Goal: Task Accomplishment & Management: Use online tool/utility

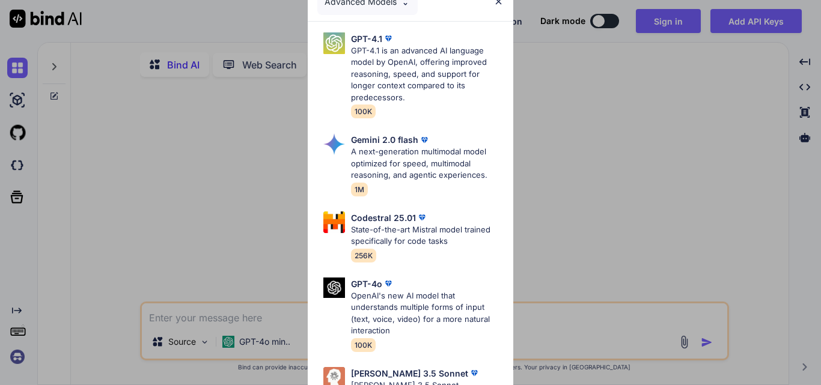
type textarea "x"
click at [500, 4] on img at bounding box center [498, 1] width 10 height 10
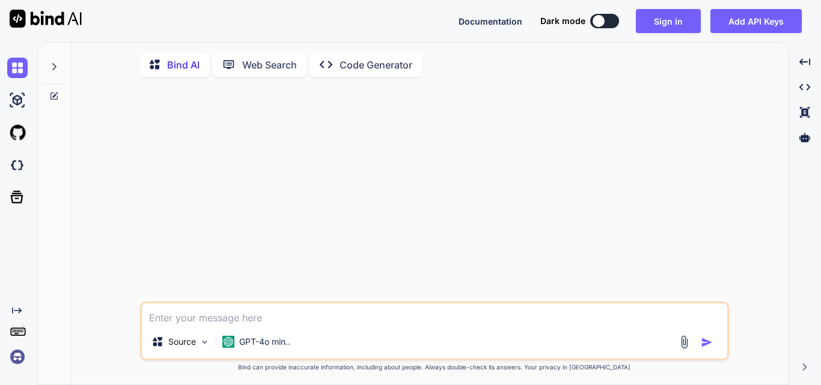
click at [193, 324] on textarea at bounding box center [434, 314] width 585 height 22
type textarea "s"
type textarea "x"
type textarea "sa"
type textarea "x"
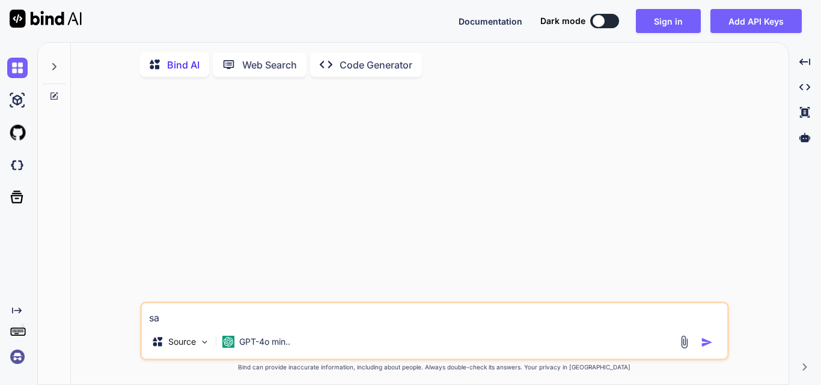
type textarea "sac"
type textarea "x"
type textarea "sacds"
type textarea "x"
type textarea "sacdsv"
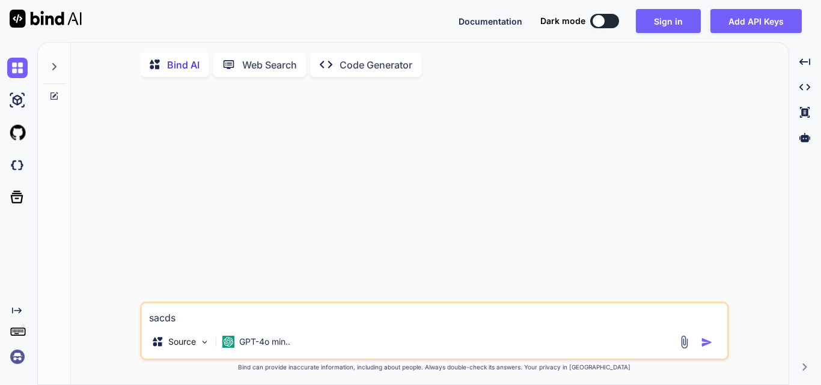
type textarea "x"
type textarea "sacdsvf"
type textarea "x"
type textarea "sacdsvf"
click at [707, 348] on img "button" at bounding box center [707, 342] width 12 height 12
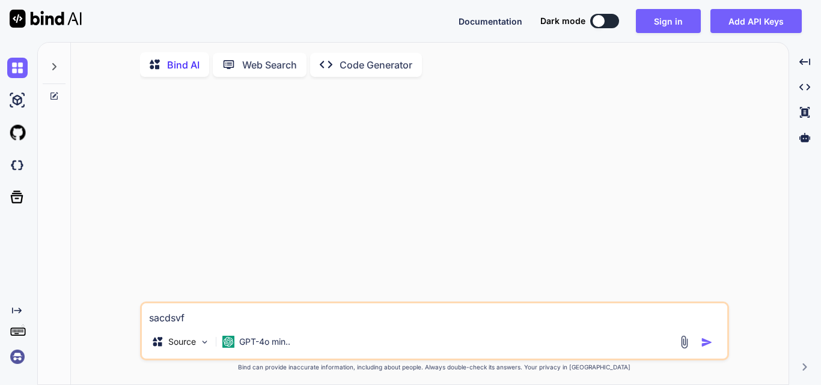
type textarea "x"
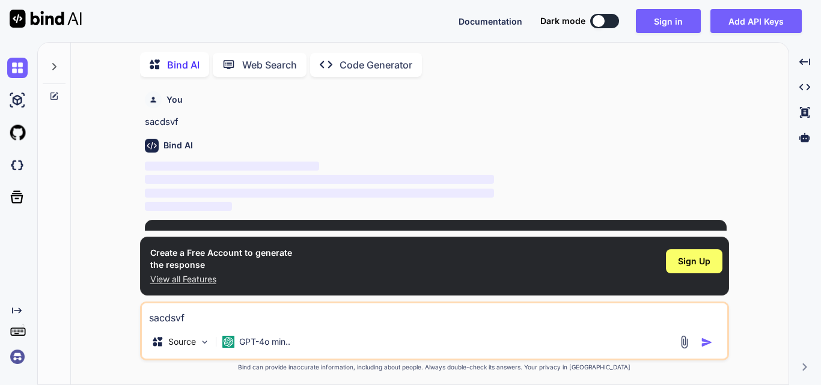
scroll to position [5, 0]
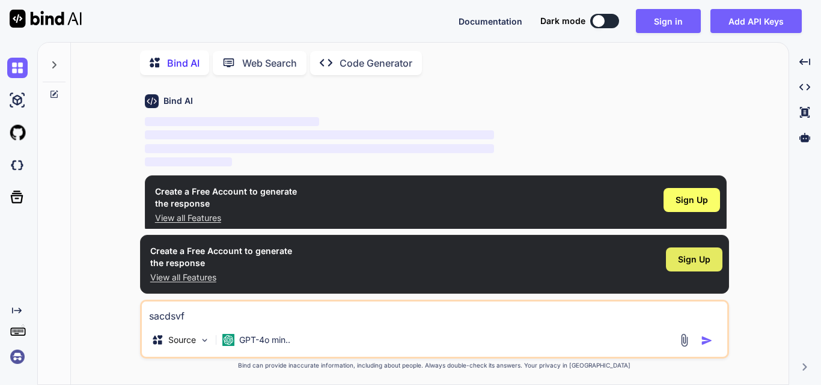
click at [686, 270] on div "Sign Up" at bounding box center [694, 260] width 56 height 24
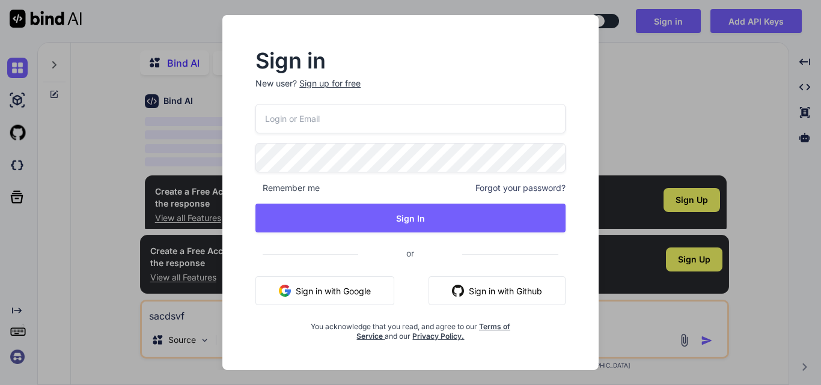
click at [323, 83] on div "Sign up for free" at bounding box center [329, 84] width 61 height 12
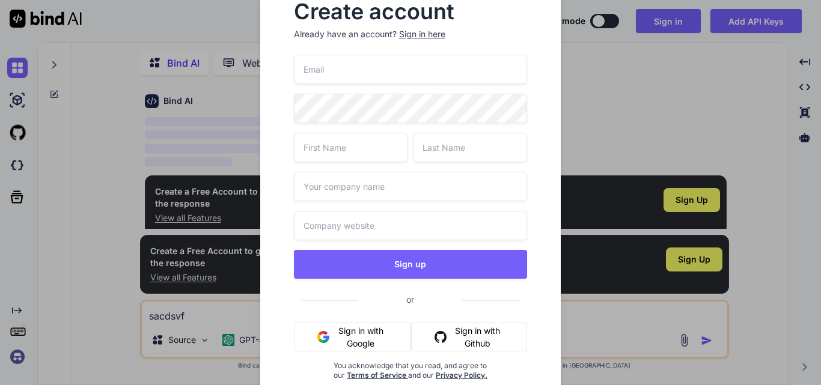
click at [337, 70] on input "email" at bounding box center [411, 69] width 234 height 29
paste input "[EMAIL_ADDRESS][DOMAIN_NAME]"
type input "[EMAIL_ADDRESS][DOMAIN_NAME]"
click at [318, 154] on input "text" at bounding box center [351, 147] width 114 height 29
type input "Upendra"
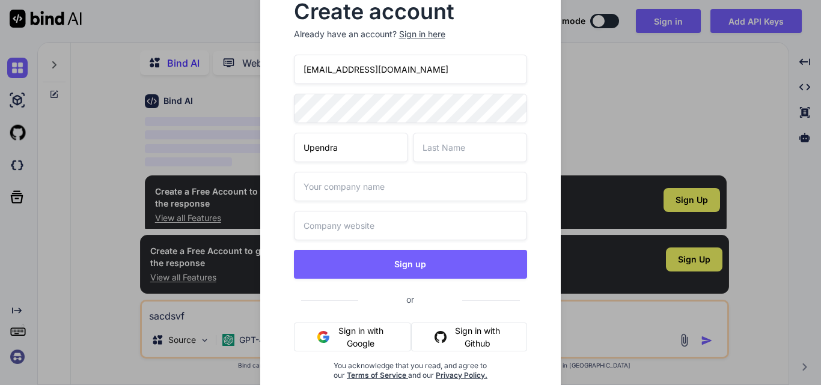
click at [429, 157] on input "text" at bounding box center [470, 147] width 114 height 29
type input "Sahi"
click at [400, 180] on input "text" at bounding box center [411, 186] width 234 height 29
type input "Wipro"
click at [333, 227] on input "text" at bounding box center [411, 225] width 234 height 29
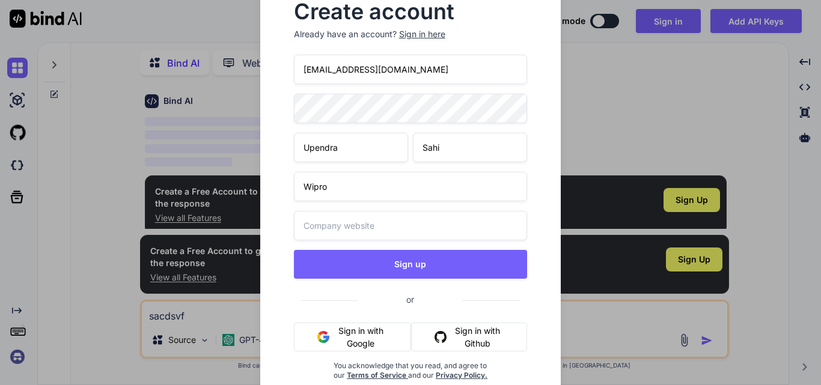
paste input "[URL][DOMAIN_NAME][DATE]"
type input "[URL][DOMAIN_NAME][DATE]"
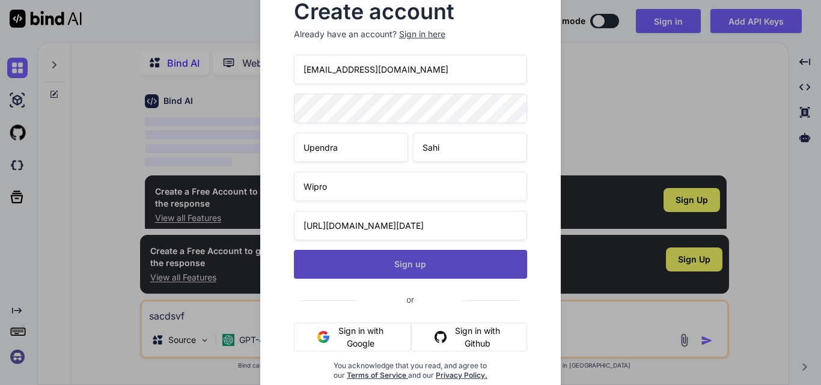
click at [388, 276] on button "Sign up" at bounding box center [411, 264] width 234 height 29
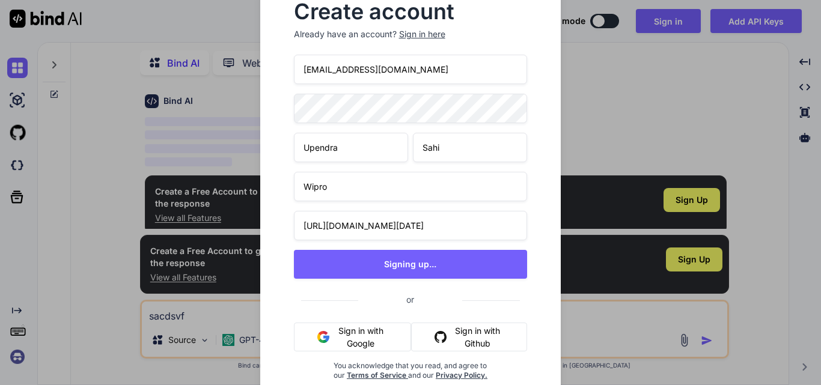
type textarea "x"
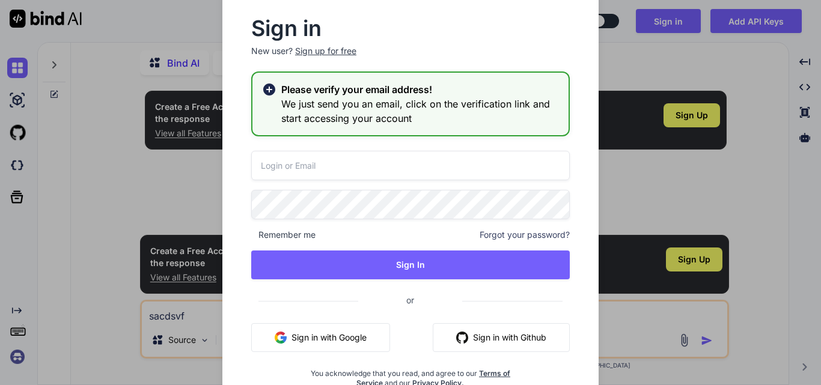
click at [332, 158] on input "email" at bounding box center [410, 165] width 318 height 29
paste input "[EMAIL_ADDRESS][DOMAIN_NAME]"
type input "[EMAIL_ADDRESS][DOMAIN_NAME]"
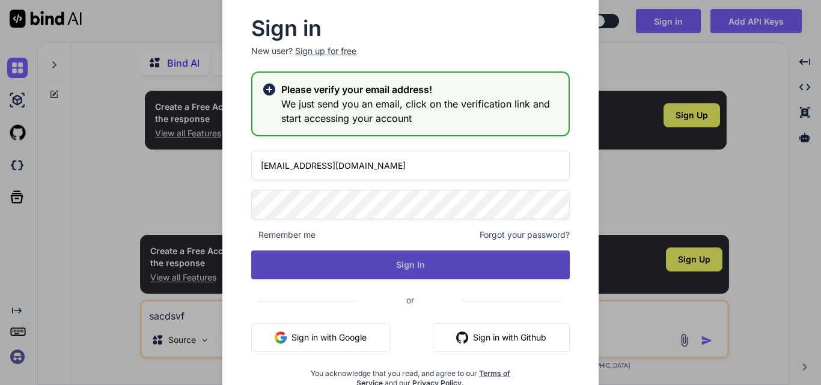
click at [368, 264] on button "Sign In" at bounding box center [410, 265] width 318 height 29
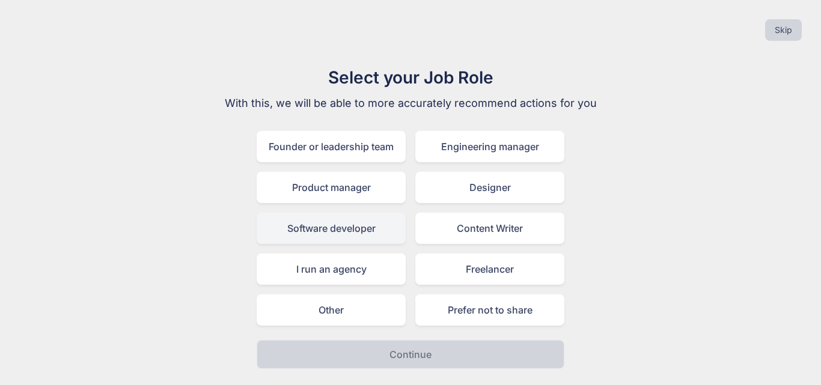
click at [327, 225] on div "Software developer" at bounding box center [331, 228] width 149 height 31
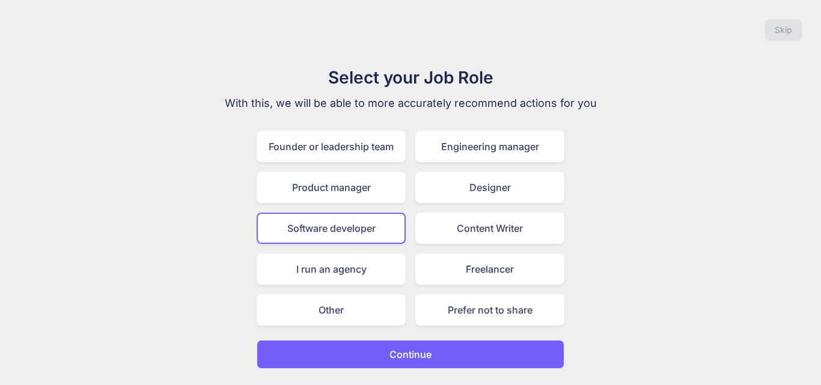
click at [400, 350] on p "Continue" at bounding box center [410, 354] width 42 height 14
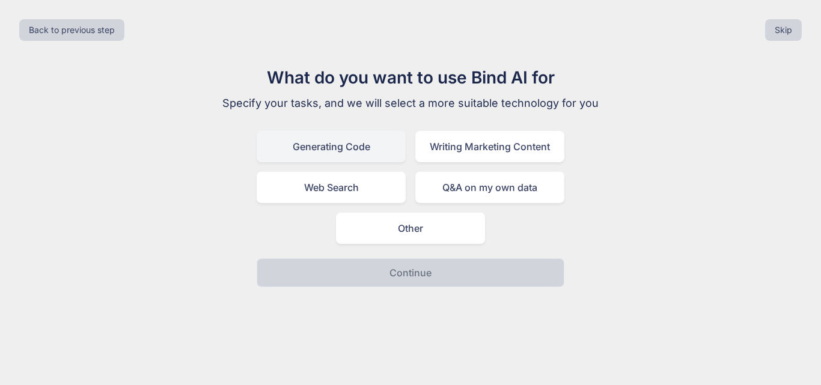
click at [330, 156] on div "Generating Code" at bounding box center [331, 146] width 149 height 31
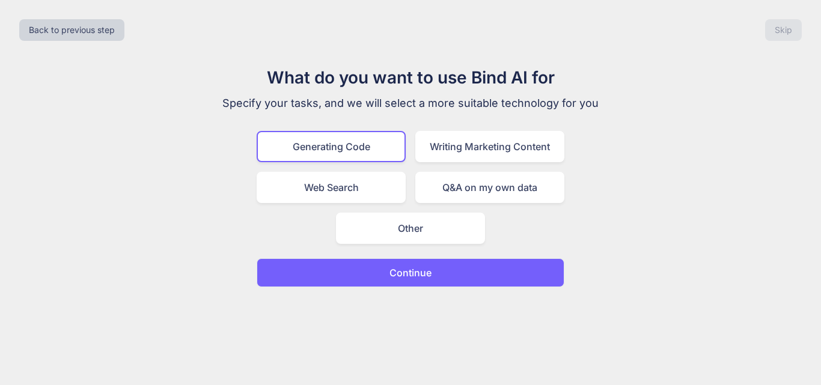
click at [383, 276] on button "Continue" at bounding box center [411, 272] width 308 height 29
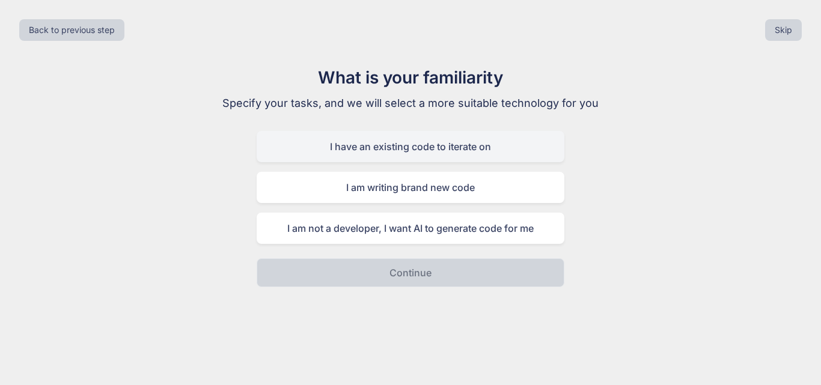
click at [387, 152] on div "I have an existing code to iterate on" at bounding box center [411, 146] width 308 height 31
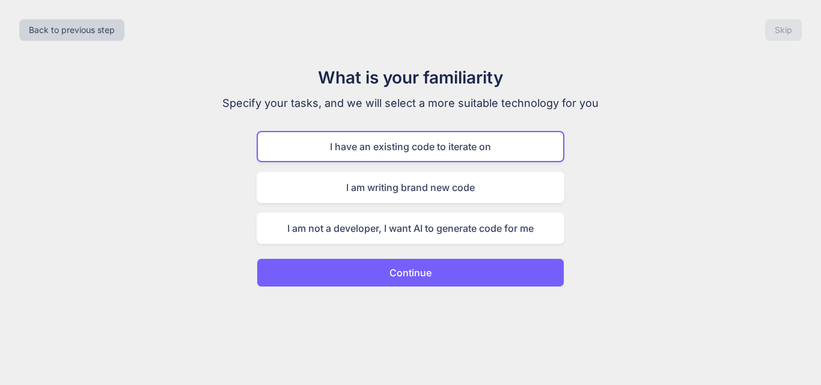
click at [384, 269] on button "Continue" at bounding box center [411, 272] width 308 height 29
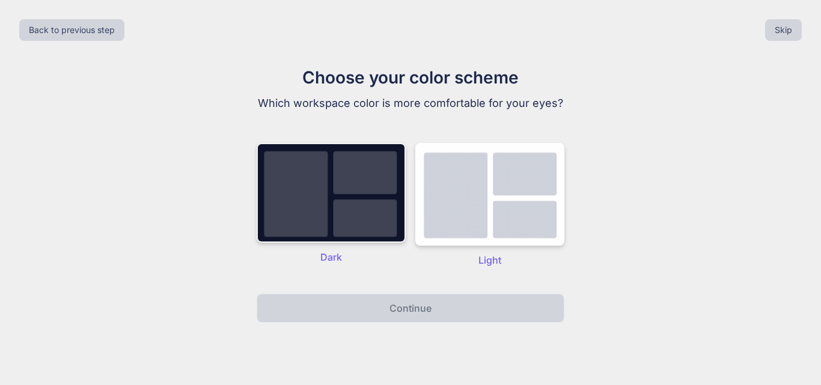
click at [328, 207] on img at bounding box center [331, 193] width 149 height 100
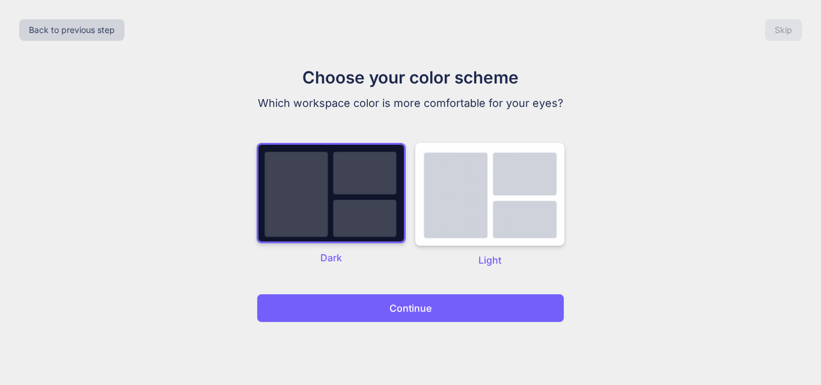
click at [359, 302] on button "Continue" at bounding box center [411, 308] width 308 height 29
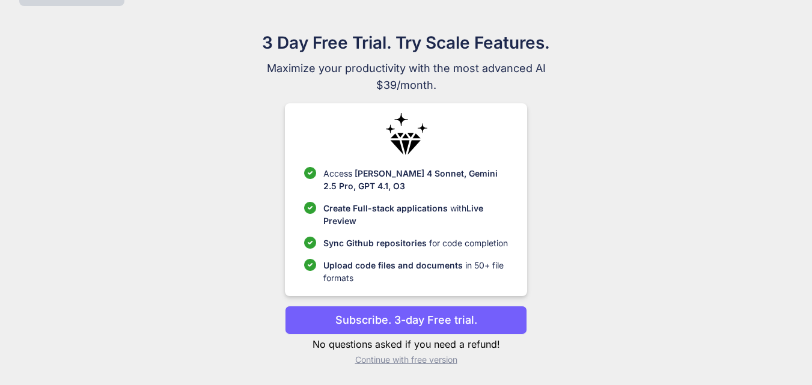
click at [377, 357] on p "Continue with free version" at bounding box center [406, 360] width 242 height 12
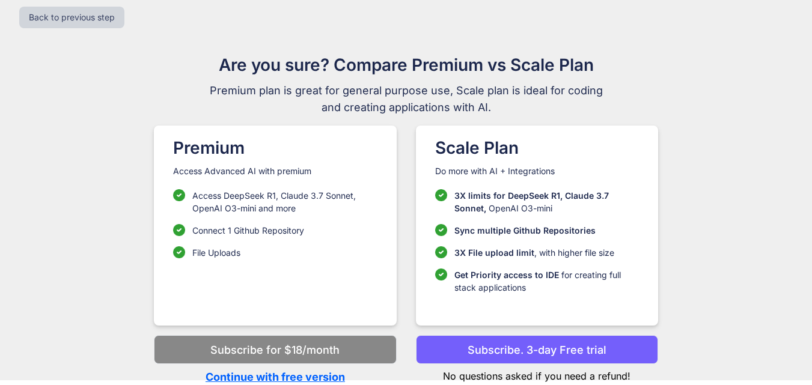
scroll to position [13, 0]
click at [270, 377] on p "Continue with free version" at bounding box center [275, 377] width 242 height 16
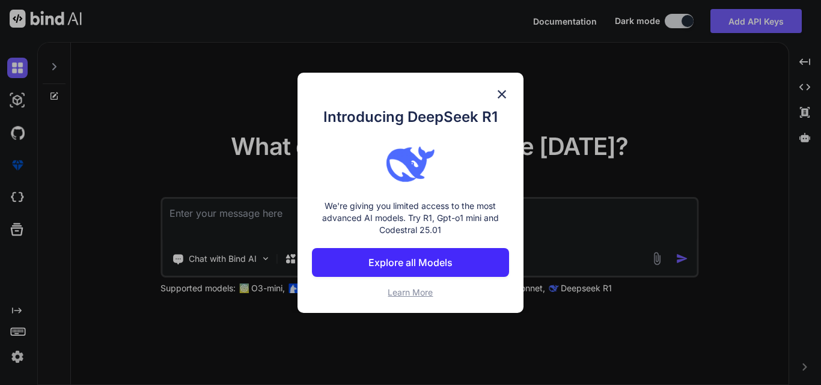
click at [502, 91] on img at bounding box center [501, 94] width 14 height 14
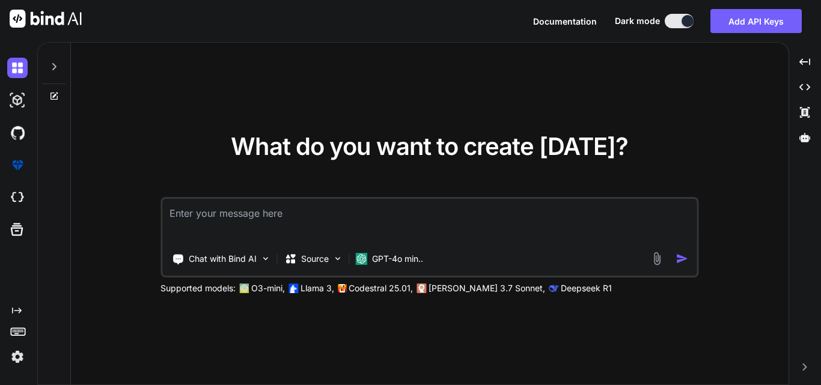
click at [389, 196] on div "What do you want to create [DATE]? Chat with Bind AI Source GPT-4o min.. Suppor…" at bounding box center [429, 215] width 538 height 160
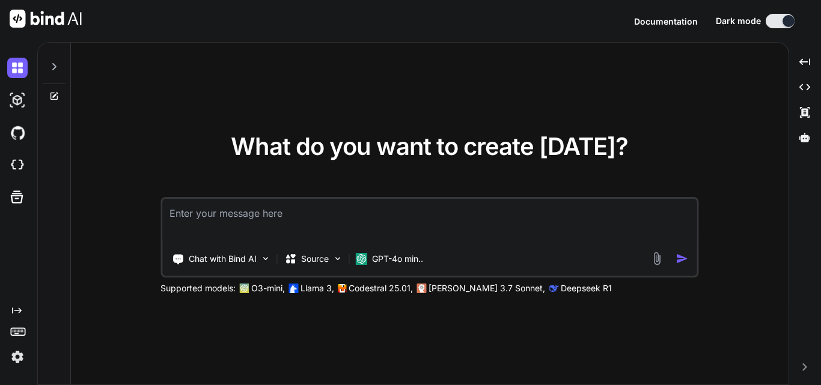
click at [374, 221] on textarea at bounding box center [429, 221] width 534 height 44
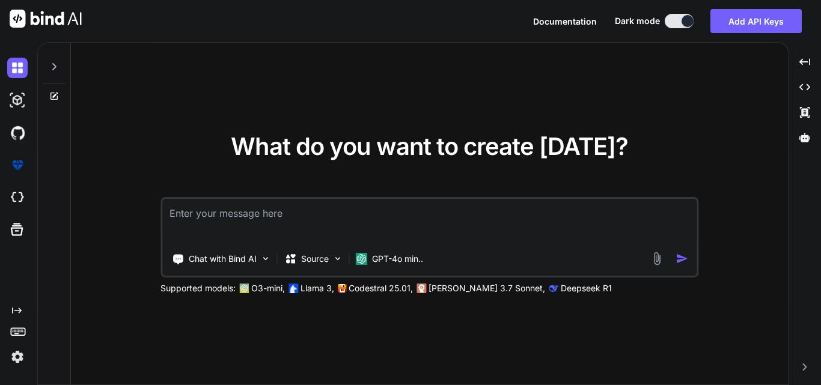
click at [234, 219] on textarea at bounding box center [429, 221] width 534 height 44
paste textarea "<tr> <td class="td-only-left"> <div class="label"> <label style="color: black;"…"
type textarea "x"
type textarea "<tr> <td class="td-only-left"> <div class="label"> <label style="color: black;"…"
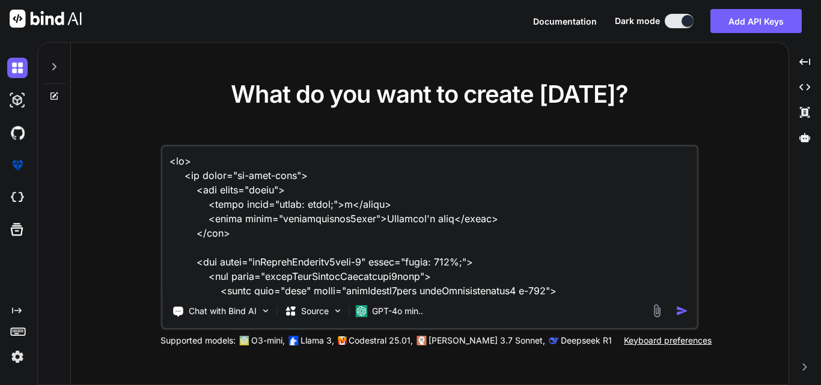
scroll to position [723, 0]
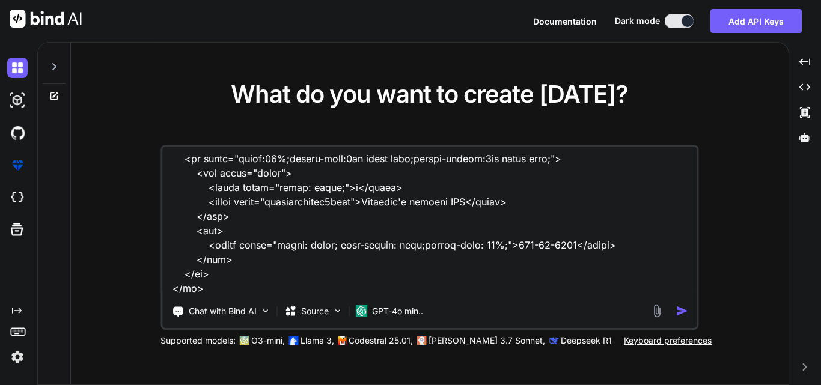
type textarea "x"
type textarea "<tr> <td class="td-only-left"> <div class="label"> <label style="color: black;"…"
type textarea "x"
type textarea "<tr> <td class="td-only-left"> <div class="label"> <label style="color: black;"…"
type textarea "x"
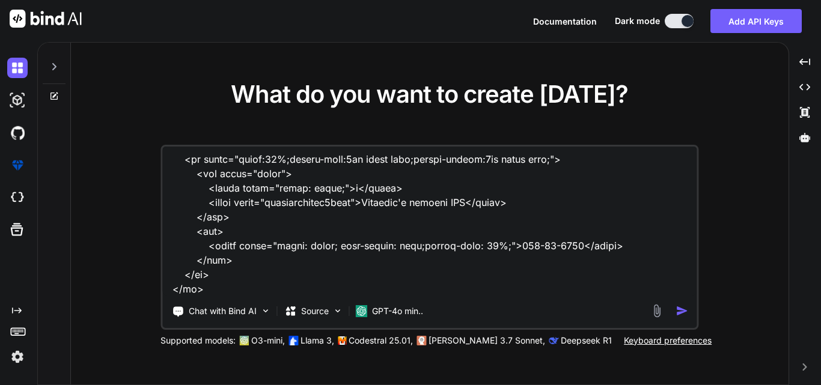
type textarea "<tr> <td class="td-only-left"> <div class="label"> <label style="color: black;"…"
type textarea "x"
type textarea "<tr> <td class="td-only-left"> <div class="label"> <label style="color: black;"…"
type textarea "x"
type textarea "<tr> <td class="td-only-left"> <div class="label"> <label style="color: black;"…"
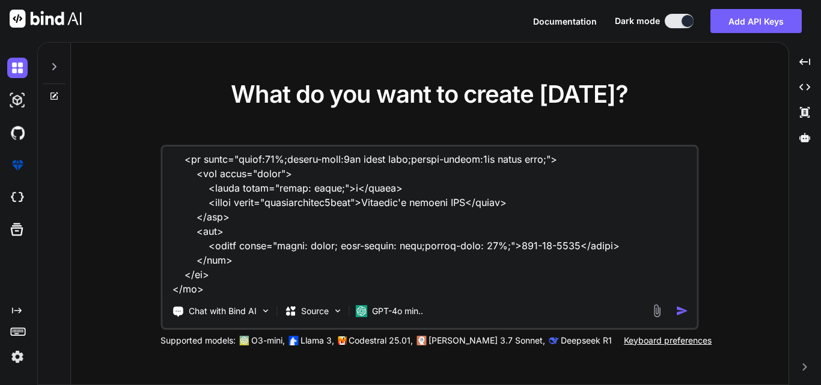
type textarea "x"
type textarea "<tr> <td class="td-only-left"> <div class="label"> <label style="color: black;"…"
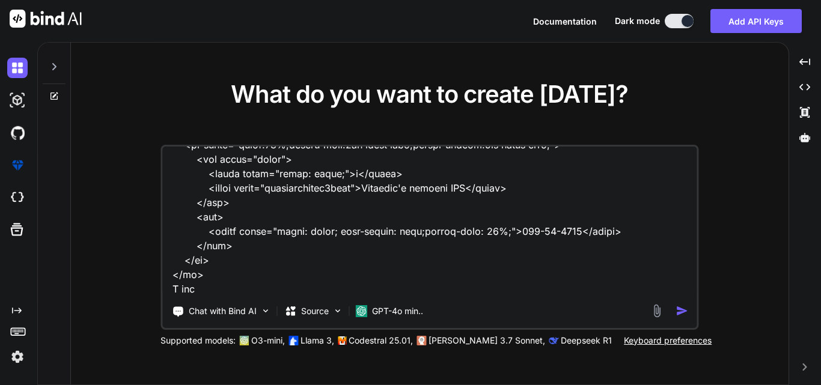
type textarea "x"
type textarea "<tr> <td class="td-only-left"> <div class="label"> <label style="color: black;"…"
type textarea "x"
type textarea "<tr> <td class="td-only-left"> <div class="label"> <label style="color: black;"…"
type textarea "x"
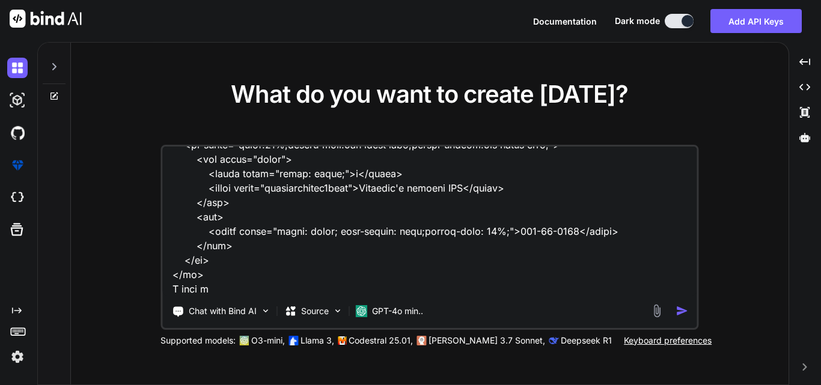
type textarea "<tr> <td class="td-only-left"> <div class="label"> <label style="color: black;"…"
type textarea "x"
type textarea "<tr> <td class="td-only-left"> <div class="label"> <label style="color: black;"…"
type textarea "x"
type textarea "<tr> <td class="td-only-left"> <div class="label"> <label style="color: black;"…"
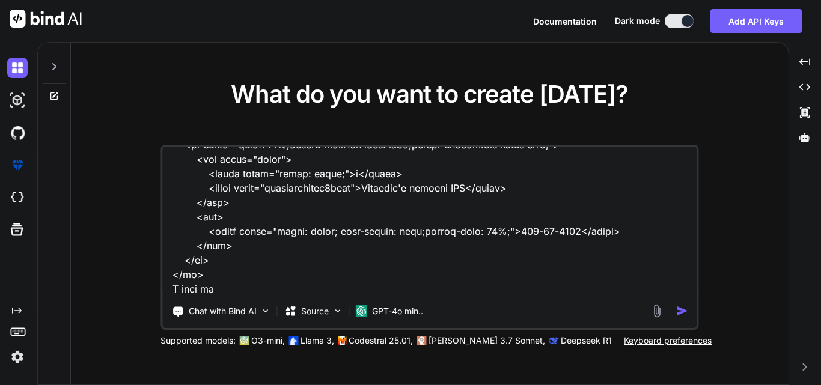
type textarea "x"
type textarea "<tr> <td class="td-only-left"> <div class="label"> <label style="color: black;"…"
type textarea "x"
type textarea "<tr> <td class="td-only-left"> <div class="label"> <label style="color: black;"…"
type textarea "x"
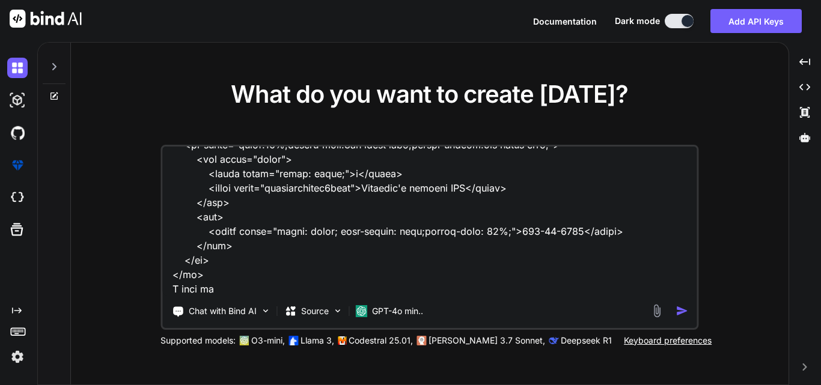
type textarea "<tr> <td class="td-only-left"> <div class="label"> <label style="color: black;"…"
type textarea "x"
type textarea "<tr> <td class="td-only-left"> <div class="label"> <label style="color: black;"…"
type textarea "x"
type textarea "<tr> <td class="td-only-left"> <div class="label"> <label style="color: black;"…"
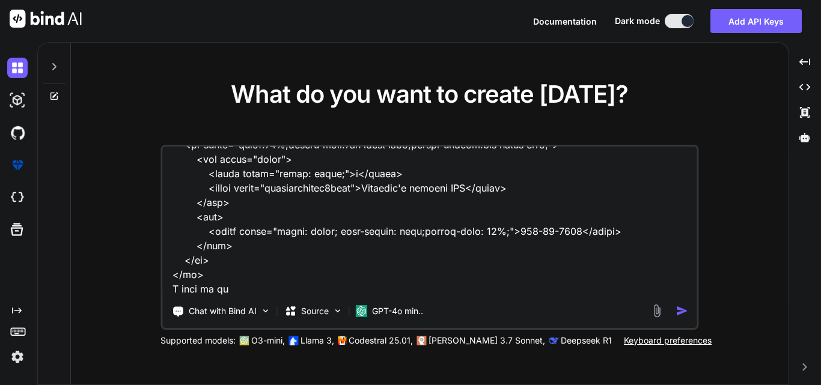
type textarea "x"
type textarea "<tr> <td class="td-only-left"> <div class="label"> <label style="color: black;"…"
type textarea "x"
type textarea "<tr> <td class="td-only-left"> <div class="label"> <label style="color: black;"…"
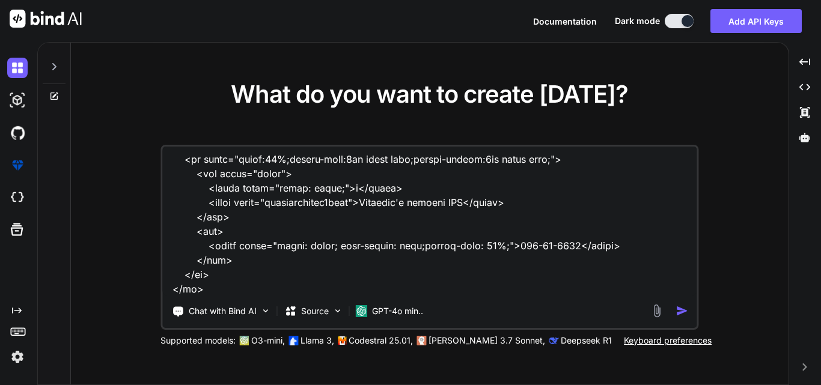
type textarea "x"
type textarea "<tr> <td class="td-only-left"> <div class="label"> <label style="color: black;"…"
type textarea "x"
type textarea "<tr> <td class="td-only-left"> <div class="label"> <label style="color: black;"…"
type textarea "x"
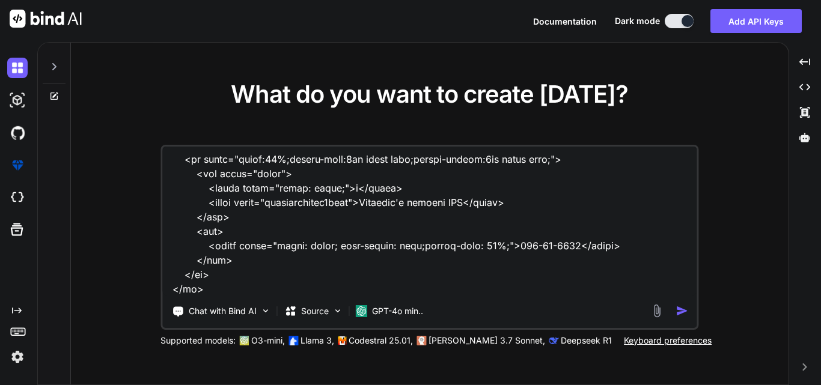
type textarea "<tr> <td class="td-only-left"> <div class="label"> <label style="color: black;"…"
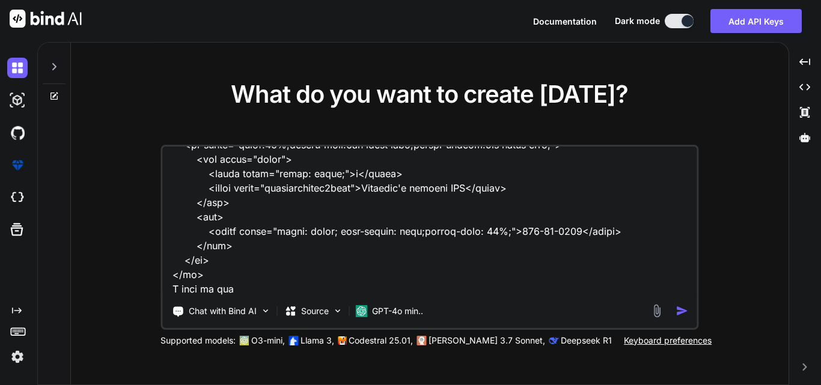
type textarea "x"
type textarea "<tr> <td class="td-only-left"> <div class="label"> <label style="color: black;"…"
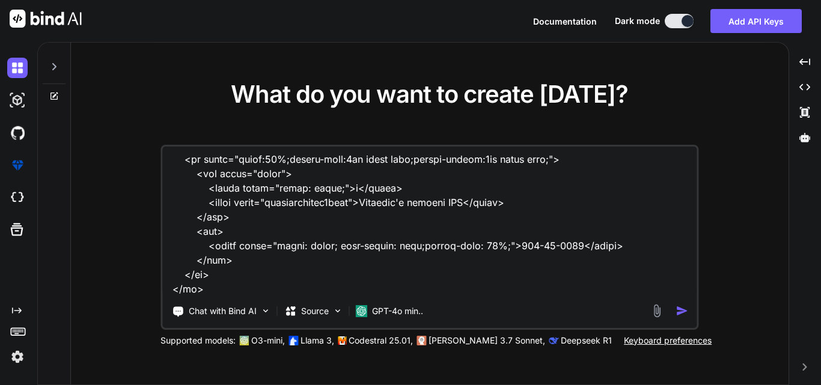
type textarea "x"
type textarea "<tr> <td class="td-only-left"> <div class="label"> <label style="color: black;"…"
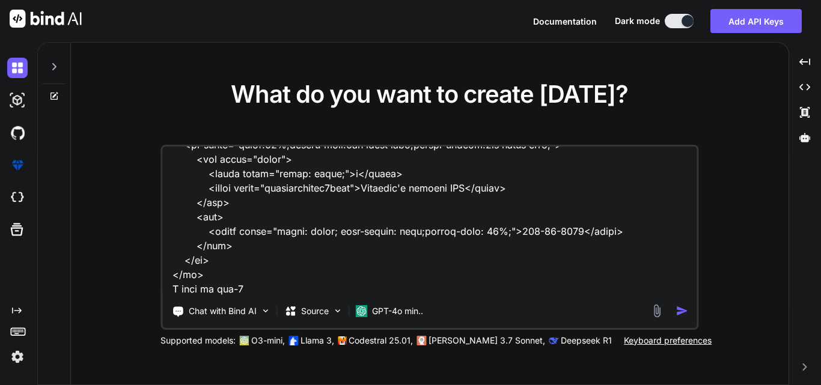
type textarea "x"
type textarea "<tr> <td class="td-only-left"> <div class="label"> <label style="color: black;"…"
type textarea "x"
type textarea "<tr> <td class="td-only-left"> <div class="label"> <label style="color: black;"…"
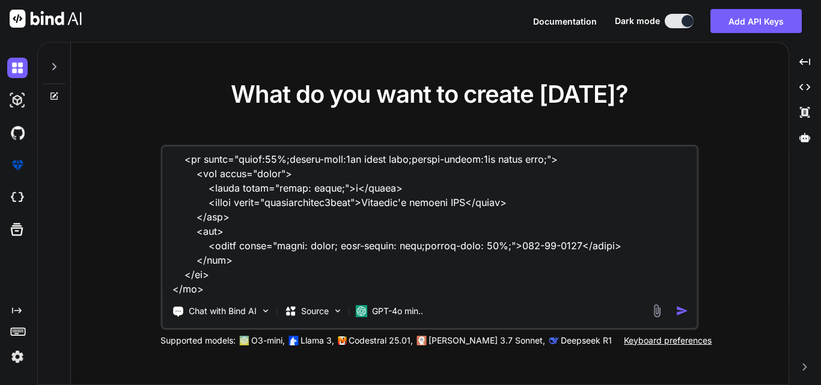
type textarea "x"
type textarea "<tr> <td class="td-only-left"> <div class="label"> <label style="color: black;"…"
type textarea "x"
type textarea "<tr> <td class="td-only-left"> <div class="label"> <label style="color: black;"…"
type textarea "x"
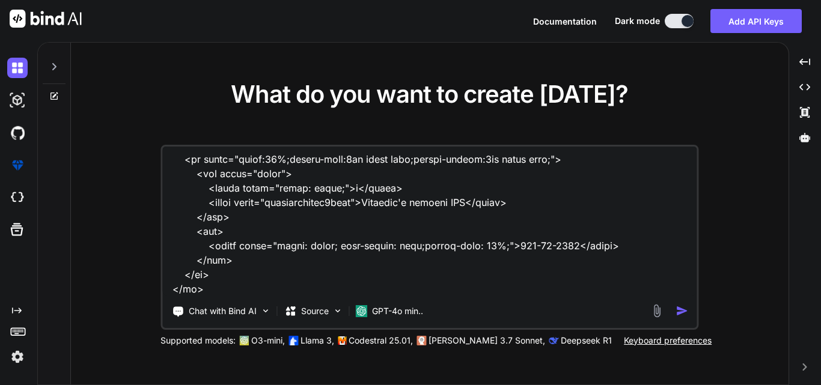
type textarea "<tr> <td class="td-only-left"> <div class="label"> <label style="color: black;"…"
type textarea "x"
type textarea "<tr> <td class="td-only-left"> <div class="label"> <label style="color: black;"…"
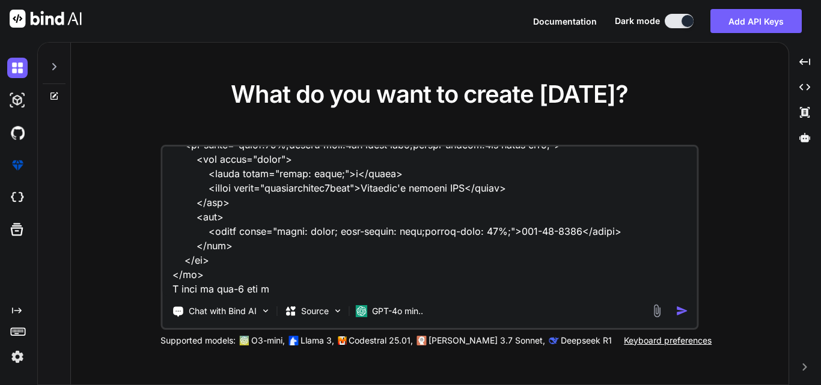
type textarea "x"
type textarea "<tr> <td class="td-only-left"> <div class="label"> <label style="color: black;"…"
type textarea "x"
type textarea "<tr> <td class="td-only-left"> <div class="label"> <label style="color: black;"…"
type textarea "x"
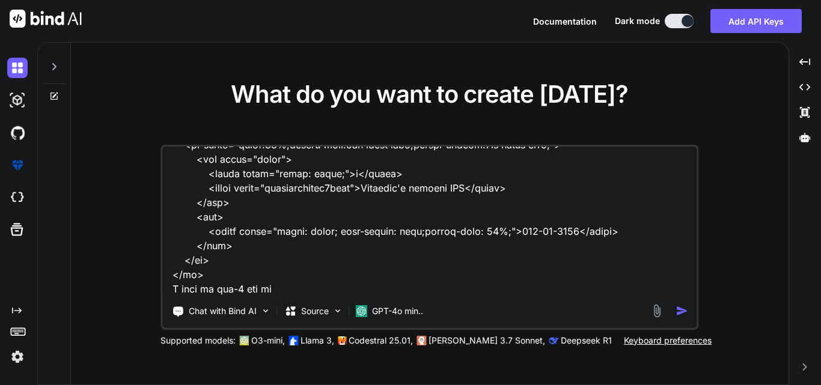
type textarea "<tr> <td class="td-only-left"> <div class="label"> <label style="color: black;"…"
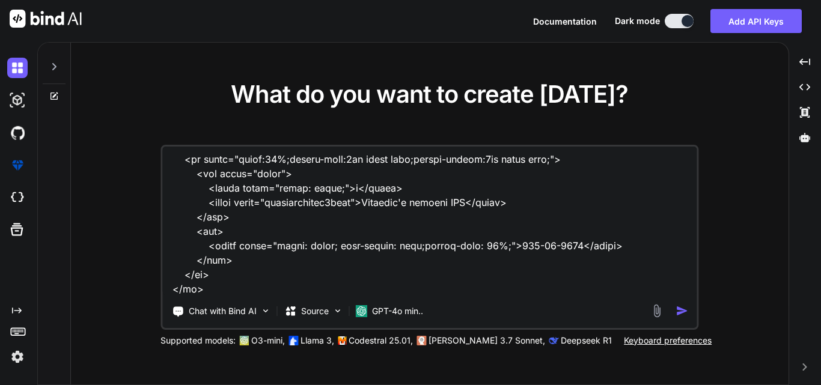
type textarea "x"
type textarea "<tr> <td class="td-only-left"> <div class="label"> <label style="color: black;"…"
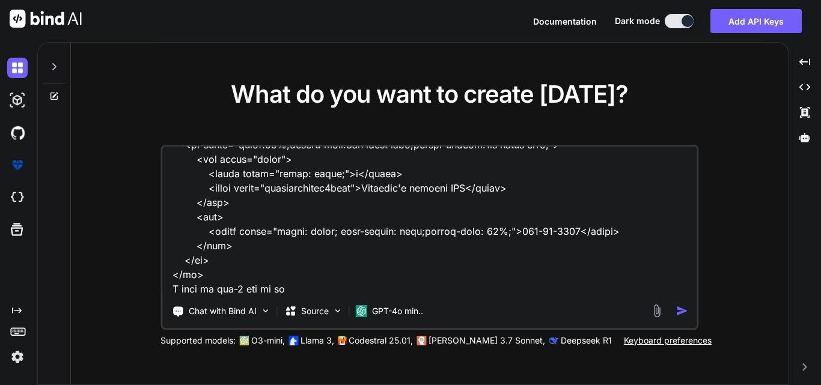
type textarea "x"
type textarea "<tr> <td class="td-only-left"> <div class="label"> <label style="color: black;"…"
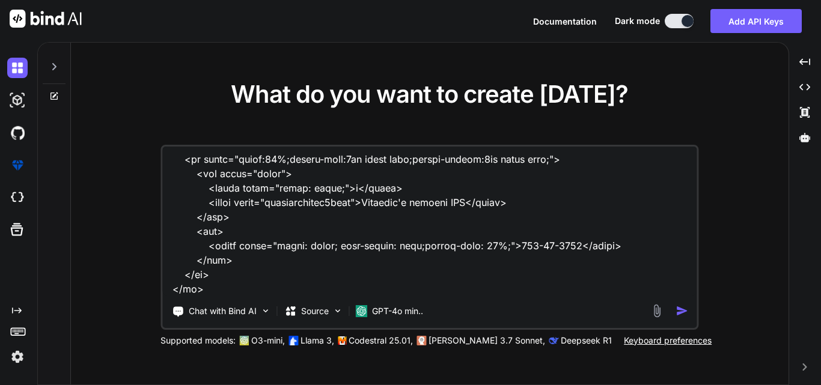
type textarea "x"
type textarea "<tr> <td class="td-only-left"> <div class="label"> <label style="color: black;"…"
type textarea "x"
type textarea "<tr> <td class="td-only-left"> <div class="label"> <label style="color: black;"…"
type textarea "x"
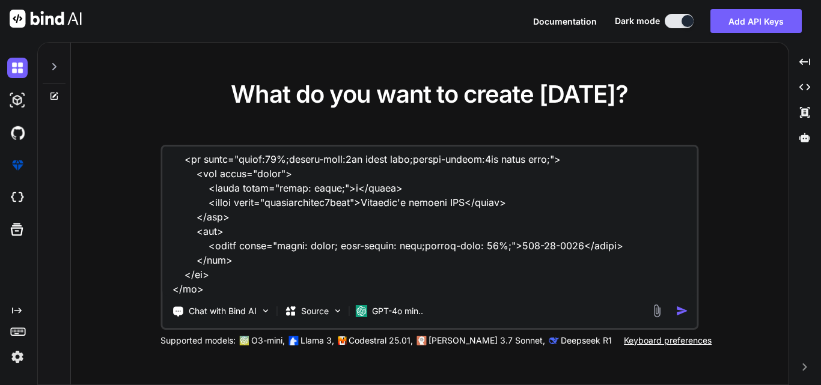
type textarea "<tr> <td class="td-only-left"> <div class="label"> <label style="color: black;"…"
type textarea "x"
type textarea "<tr> <td class="td-only-left"> <div class="label"> <label style="color: black;"…"
type textarea "x"
type textarea "<tr> <td class="td-only-left"> <div class="label"> <label style="color: black;"…"
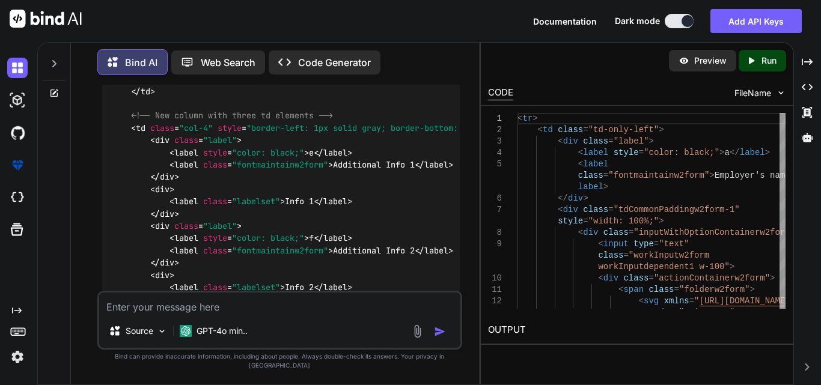
scroll to position [1125, 0]
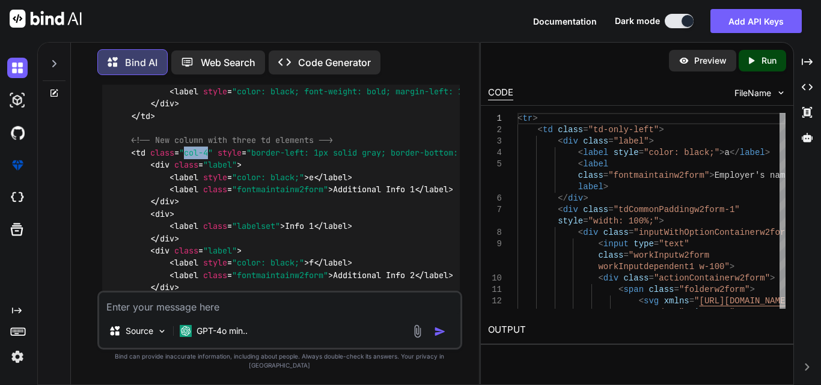
drag, startPoint x: 209, startPoint y: 140, endPoint x: 186, endPoint y: 140, distance: 23.4
click at [186, 147] on span ""col-4"" at bounding box center [196, 152] width 34 height 11
copy span "col-4"
click at [209, 314] on textarea at bounding box center [279, 304] width 361 height 22
paste textarea "<tr> <td class="td-only-left col-4"> <div class="label"> <label style="color: b…"
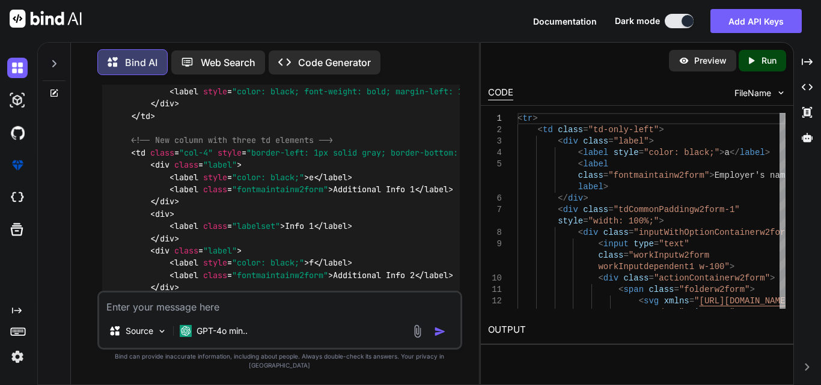
type textarea "x"
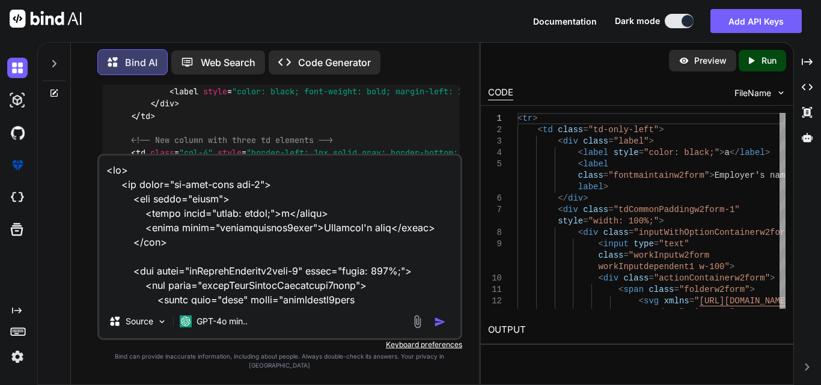
scroll to position [1688, 0]
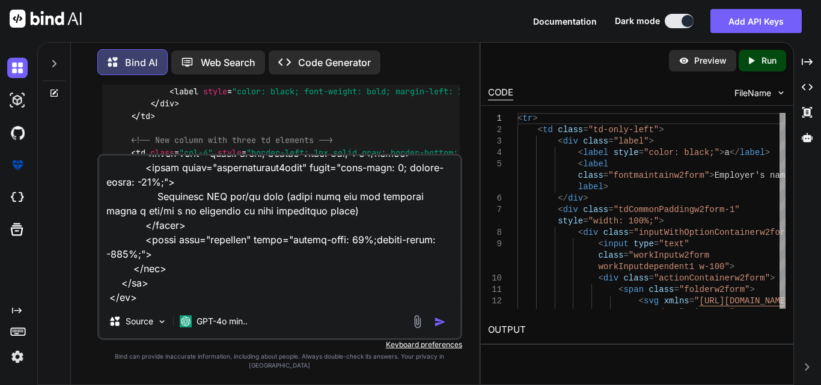
type textarea "<tr> <td class="td-only-left col-4"> <div class="label"> <label style="color: b…"
drag, startPoint x: 209, startPoint y: 320, endPoint x: 140, endPoint y: 296, distance: 73.2
click at [140, 296] on textarea at bounding box center [279, 230] width 361 height 149
type textarea "x"
type textarea "<tr> <td class="td-only-left col-4"> <div class="label"> <label style="color: b…"
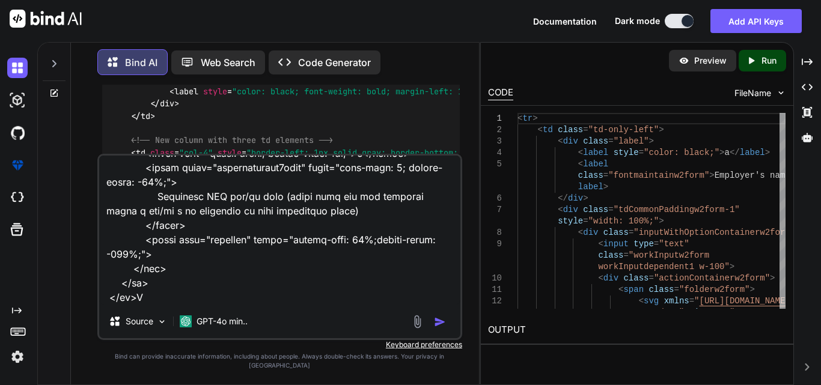
type textarea "x"
type textarea "<tr> <td class="td-only-left col-4"> <div class="label"> <label style="color: b…"
type textarea "x"
type textarea "<tr> <td class="td-only-left col-4"> <div class="label"> <label style="color: b…"
type textarea "x"
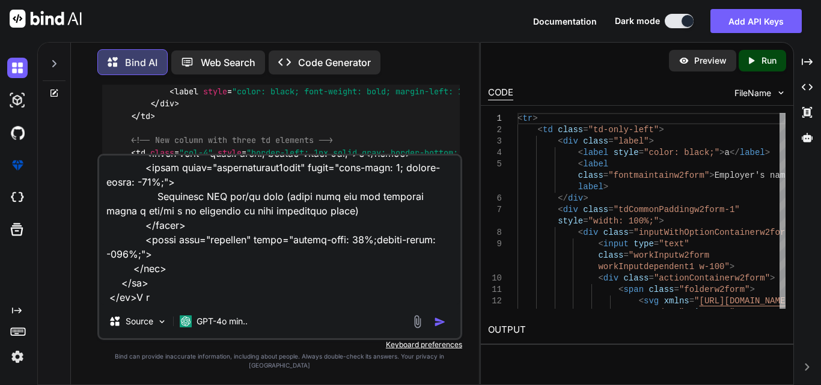
type textarea "<tr> <td class="td-only-left col-4"> <div class="label"> <label style="color: b…"
type textarea "x"
type textarea "<tr> <td class="td-only-left col-4"> <div class="label"> <label style="color: b…"
type textarea "x"
type textarea "<tr> <td class="td-only-left col-4"> <div class="label"> <label style="color: b…"
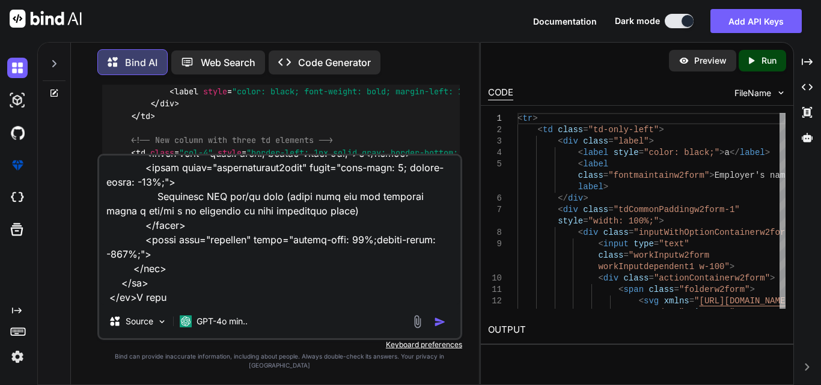
type textarea "x"
type textarea "<tr> <td class="td-only-left col-4"> <div class="label"> <label style="color: b…"
type textarea "x"
type textarea "<tr> <td class="td-only-left col-4"> <div class="label"> <label style="color: b…"
type textarea "x"
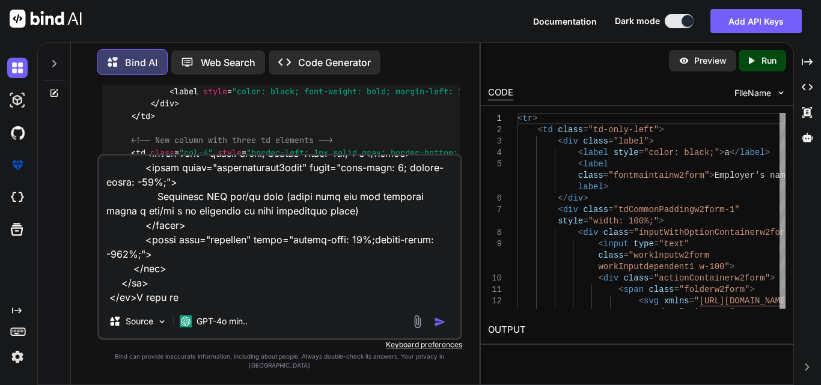
type textarea "<tr> <td class="td-only-left col-4"> <div class="label"> <label style="color: b…"
type textarea "x"
type textarea "<tr> <td class="td-only-left col-4"> <div class="label"> <label style="color: b…"
type textarea "x"
type textarea "<tr> <td class="td-only-left col-4"> <div class="label"> <label style="color: b…"
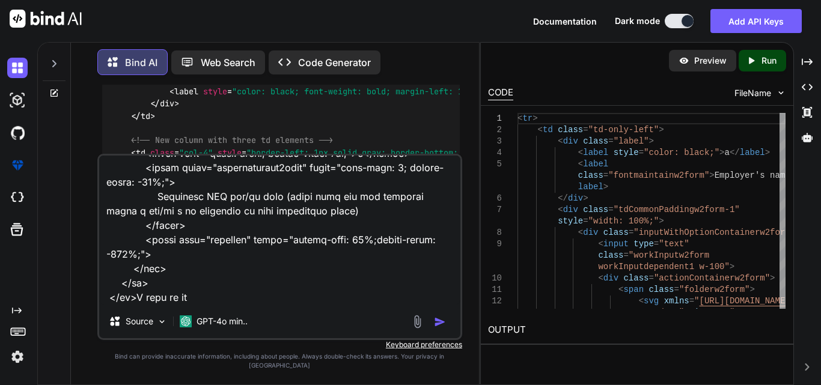
type textarea "x"
type textarea "<tr> <td class="td-only-left col-4"> <div class="label"> <label style="color: b…"
type textarea "x"
type textarea "<tr> <td class="td-only-left col-4"> <div class="label"> <label style="color: b…"
type textarea "x"
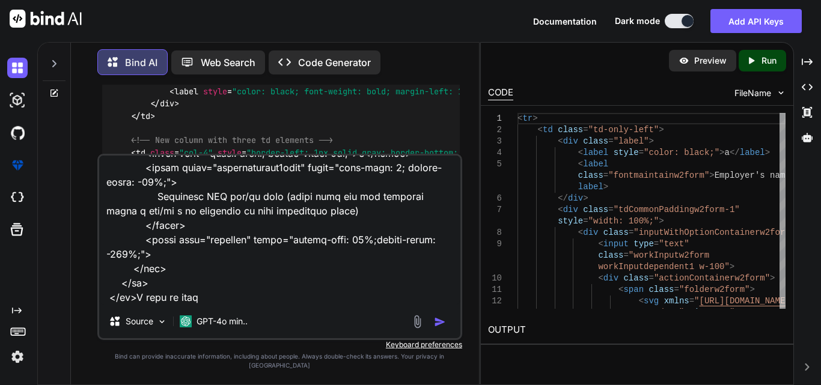
type textarea "<tr> <td class="td-only-left col-4"> <div class="label"> <label style="color: b…"
type textarea "x"
type textarea "<tr> <td class="td-only-left col-4"> <div class="label"> <label style="color: b…"
type textarea "x"
type textarea "<tr> <td class="td-only-left col-4"> <div class="label"> <label style="color: b…"
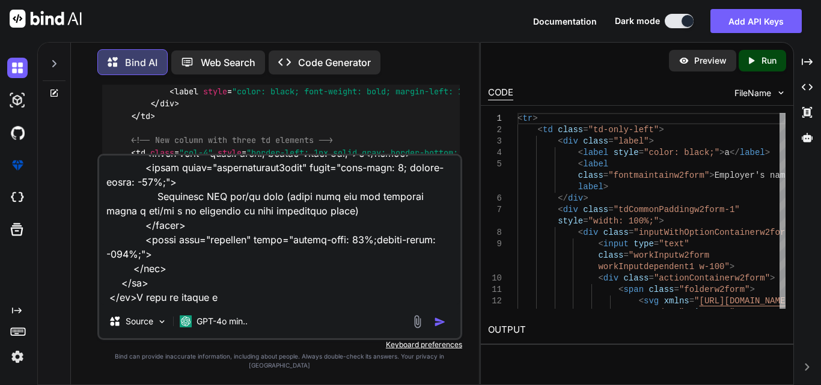
type textarea "x"
type textarea "<tr> <td class="td-only-left col-4"> <div class="label"> <label style="color: b…"
type textarea "x"
type textarea "<tr> <td class="td-only-left col-4"> <div class="label"> <label style="color: b…"
type textarea "x"
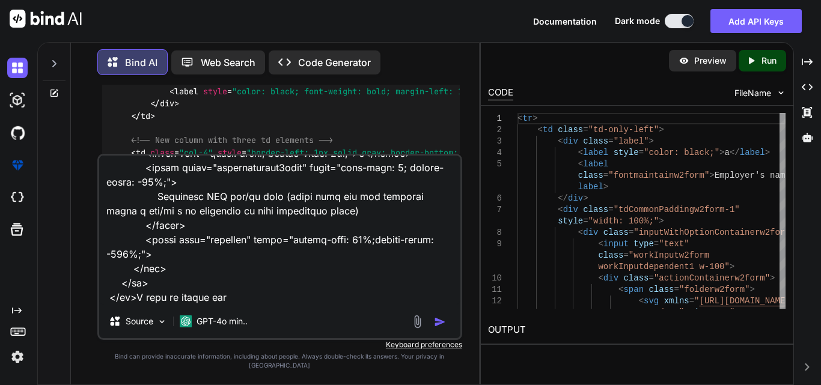
type textarea "<tr> <td class="td-only-left col-4"> <div class="label"> <label style="color: b…"
type textarea "x"
type textarea "<tr> <td class="td-only-left col-4"> <div class="label"> <label style="color: b…"
type textarea "x"
type textarea "<tr> <td class="td-only-left col-4"> <div class="label"> <label style="color: b…"
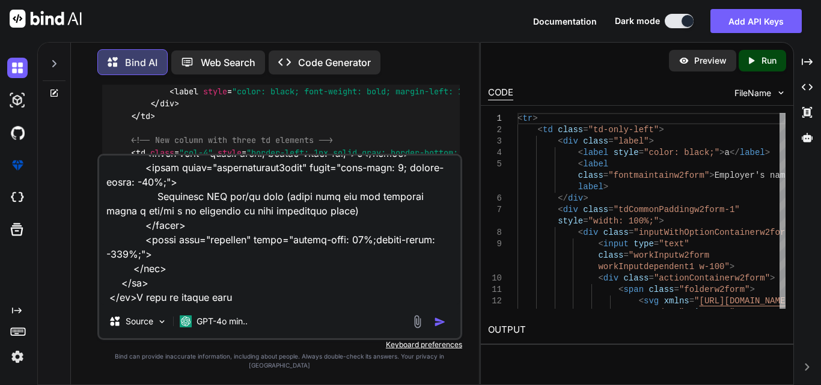
type textarea "x"
type textarea "<tr> <td class="td-only-left col-4"> <div class="label"> <label style="color: b…"
type textarea "x"
type textarea "<tr> <td class="td-only-left col-4"> <div class="label"> <label style="color: b…"
type textarea "x"
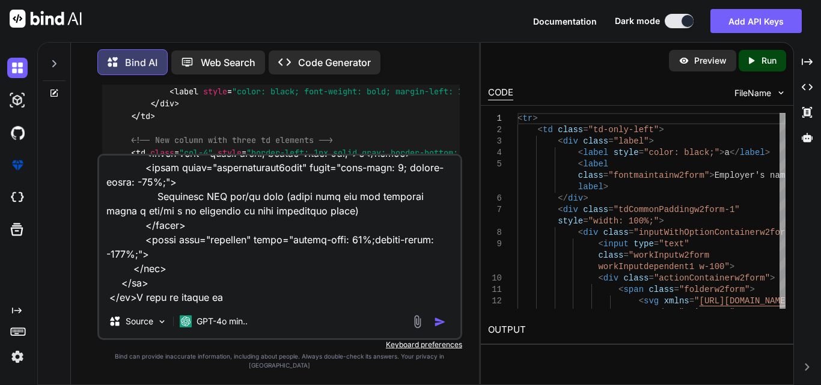
type textarea "<tr> <td class="td-only-left col-4"> <div class="label"> <label style="color: b…"
type textarea "x"
type textarea "<tr> <td class="td-only-left col-4"> <div class="label"> <label style="color: b…"
type textarea "x"
type textarea "<tr> <td class="td-only-left col-4"> <div class="label"> <label style="color: b…"
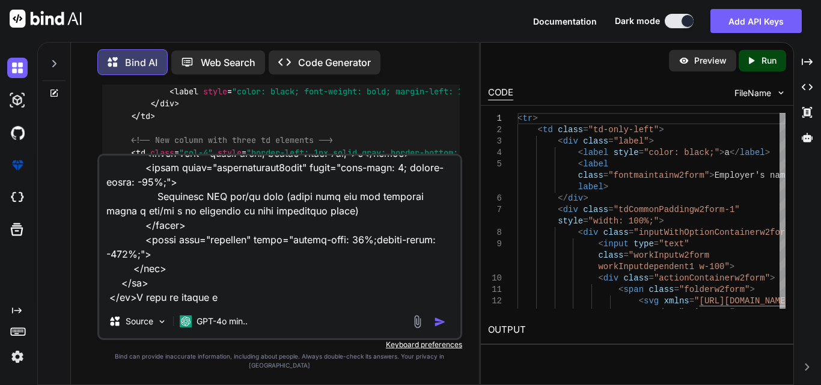
type textarea "x"
type textarea "<tr> <td class="td-only-left col-4"> <div class="label"> <label style="color: b…"
type textarea "x"
type textarea "<tr> <td class="td-only-left col-4"> <div class="label"> <label style="color: b…"
type textarea "x"
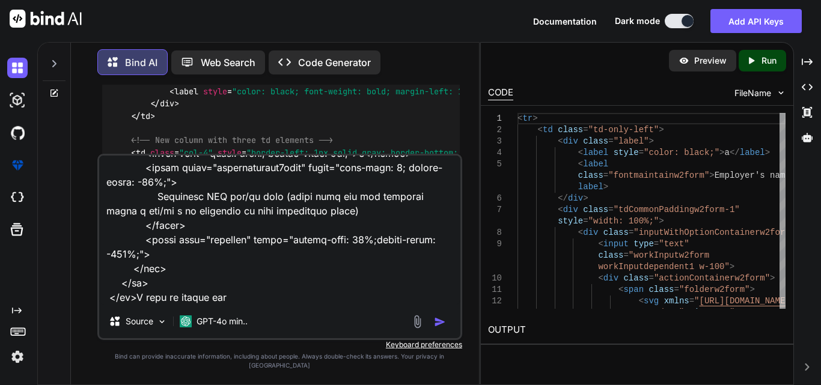
type textarea "<tr> <td class="td-only-left col-4"> <div class="label"> <label style="color: b…"
type textarea "x"
type textarea "<tr> <td class="td-only-left col-4"> <div class="label"> <label style="color: b…"
type textarea "x"
type textarea "<tr> <td class="td-only-left col-4"> <div class="label"> <label style="color: b…"
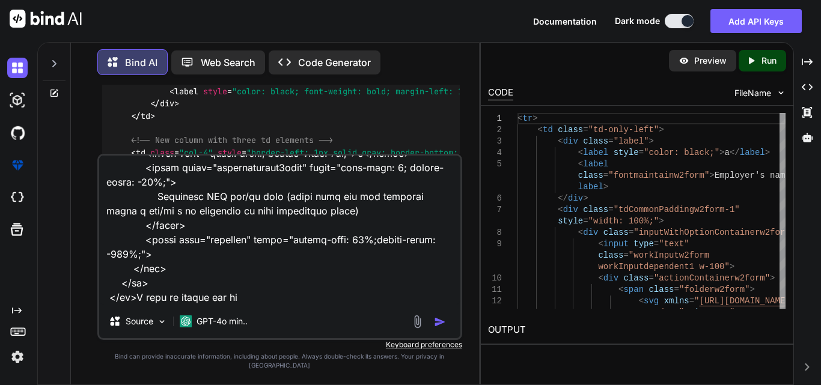
type textarea "x"
type textarea "<tr> <td class="td-only-left col-4"> <div class="label"> <label style="color: b…"
type textarea "x"
type textarea "<tr> <td class="td-only-left col-4"> <div class="label"> <label style="color: b…"
type textarea "x"
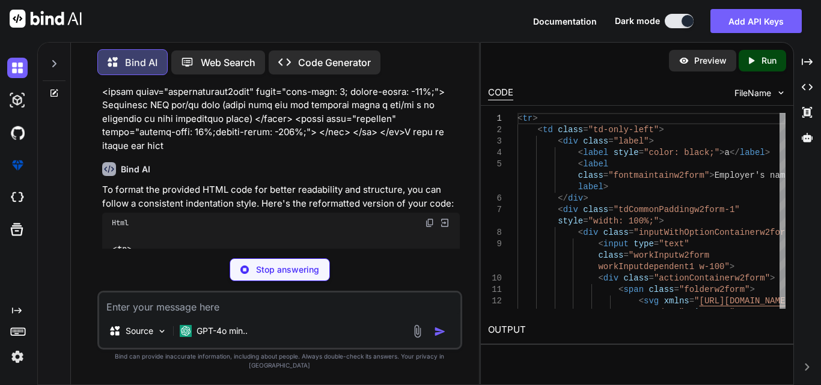
scroll to position [2322, 0]
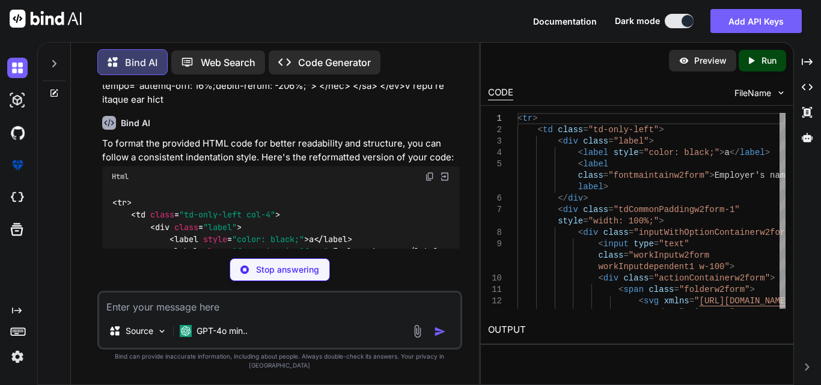
type textarea "x"
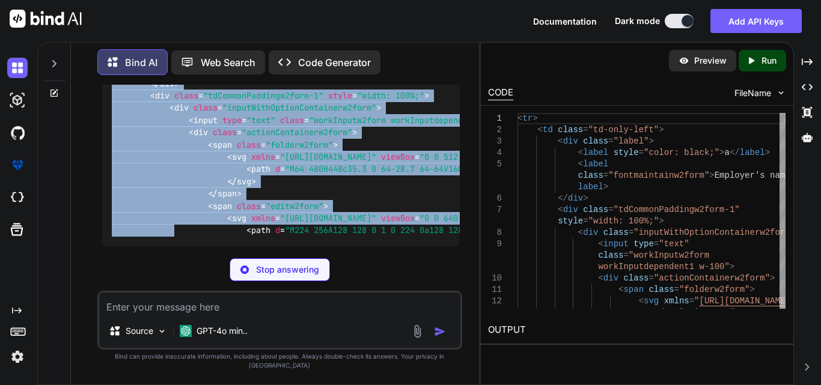
scroll to position [2504, 0]
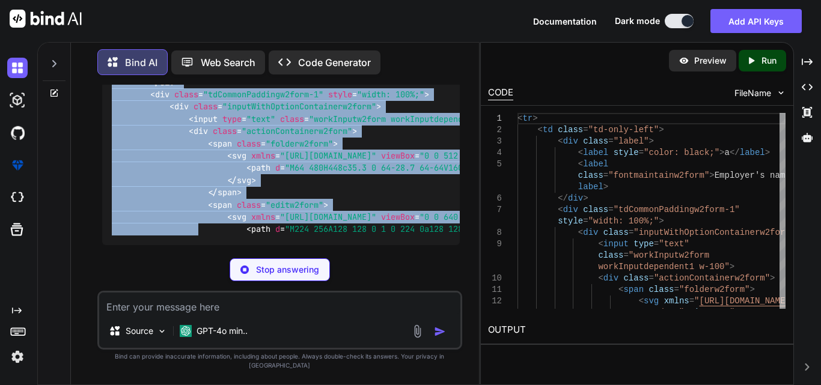
drag, startPoint x: 111, startPoint y: 184, endPoint x: 199, endPoint y: 211, distance: 91.6
click at [199, 211] on div "< tr > < td class = "td-only-left col-4" > < div class = "label" > < label styl…" at bounding box center [280, 125] width 357 height 240
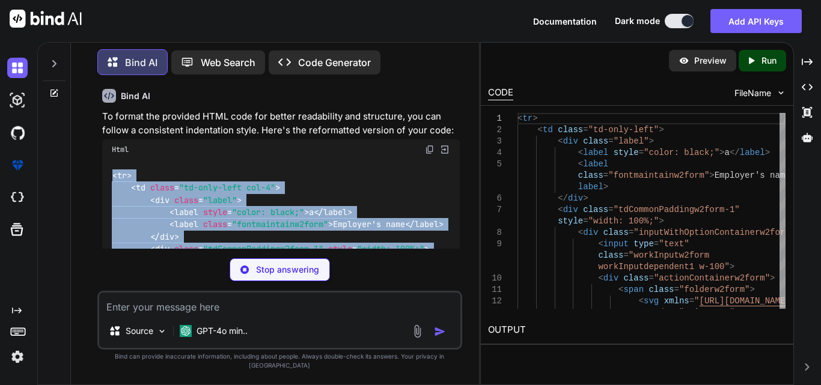
scroll to position [2299, 0]
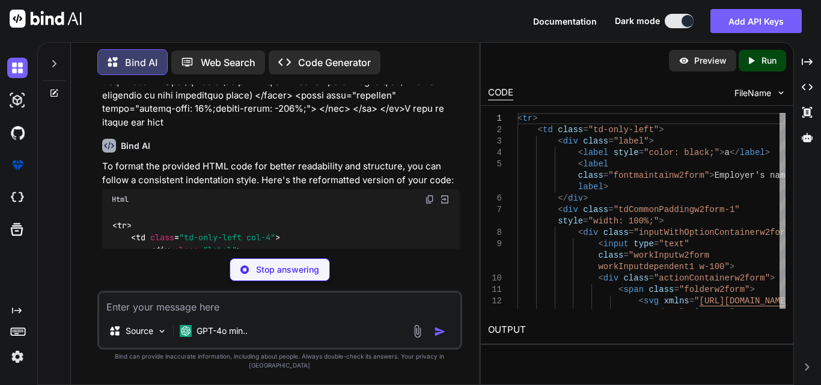
type textarea "x"
type textarea "incorrect on form previously filed) </label> <input type="checkbox" style="marg…"
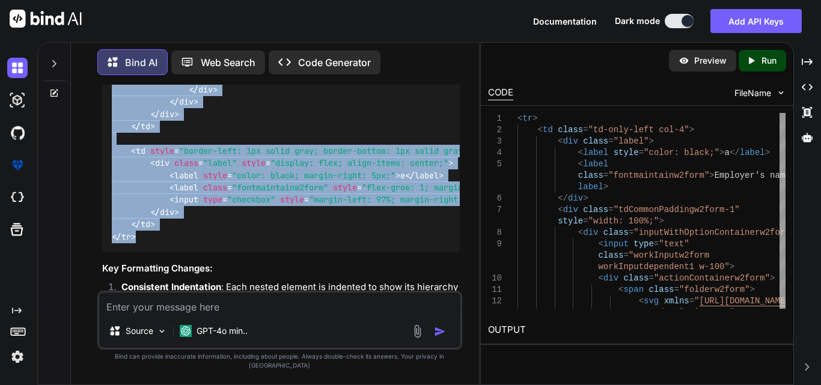
scroll to position [3321, 0]
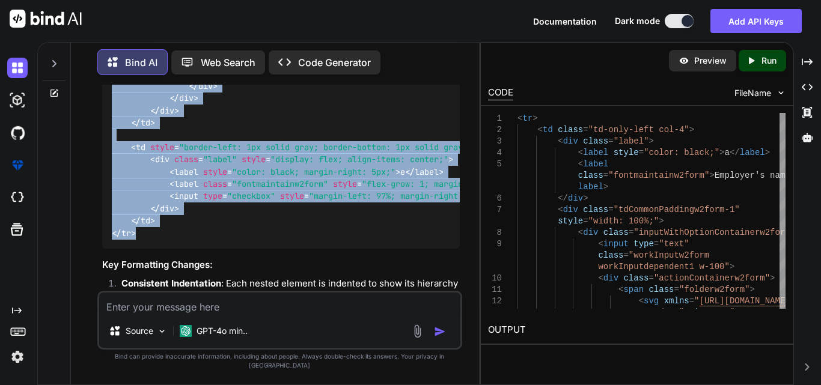
drag, startPoint x: 109, startPoint y: 206, endPoint x: 165, endPoint y: 248, distance: 69.1
copy code "< tr > < td class = "td-only-left col-4" > < div class = "label" > < label styl…"
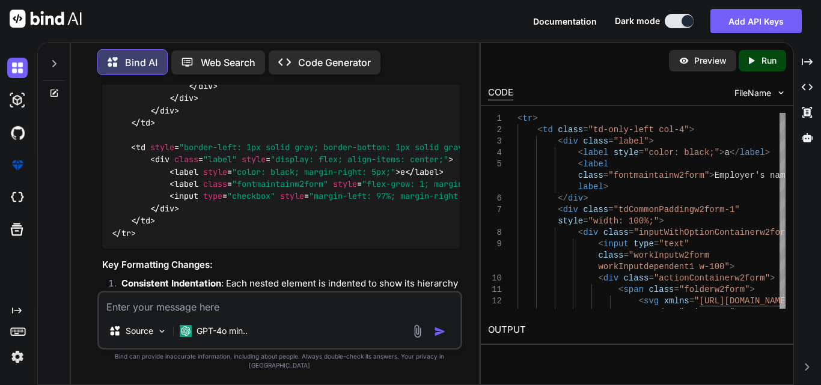
click at [149, 314] on textarea at bounding box center [279, 304] width 361 height 22
paste textarea "<td style="border-left: 1px solid gray; border-bottom: 1px solid gray;"> <div c…"
type textarea "x"
type textarea "<td style="border-left: 1px solid gray; border-bottom: 1px solid gray;"> <div c…"
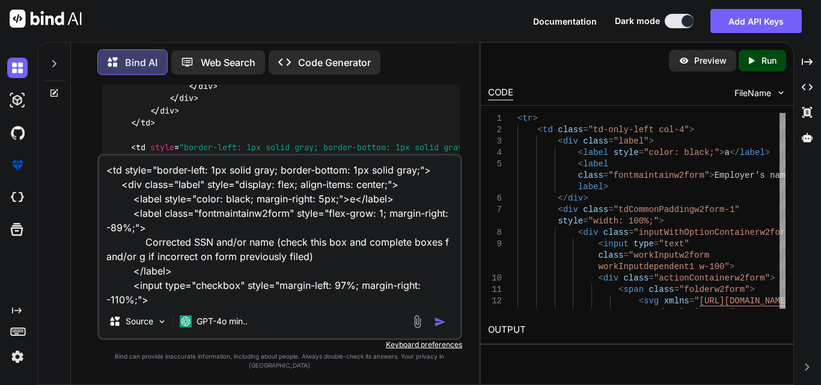
scroll to position [30, 0]
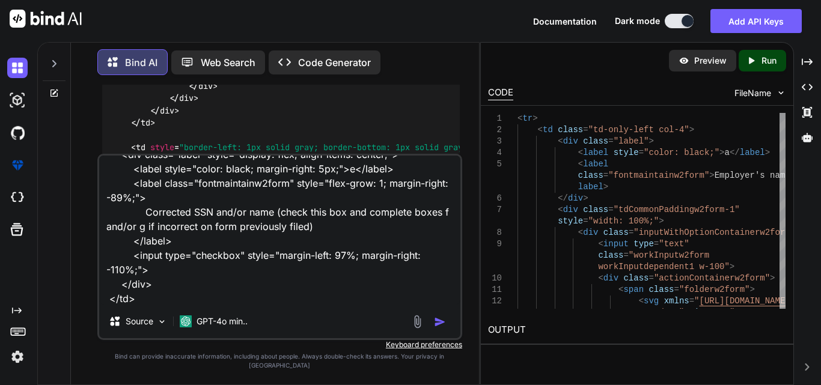
type textarea "x"
type textarea "<td style="border-left: 1px solid gray; border-bottom: 1px solid gray;"> <div c…"
type textarea "x"
type textarea "<td style="border-left: 1px solid gray; border-bottom: 1px solid gray;"> <div c…"
type textarea "x"
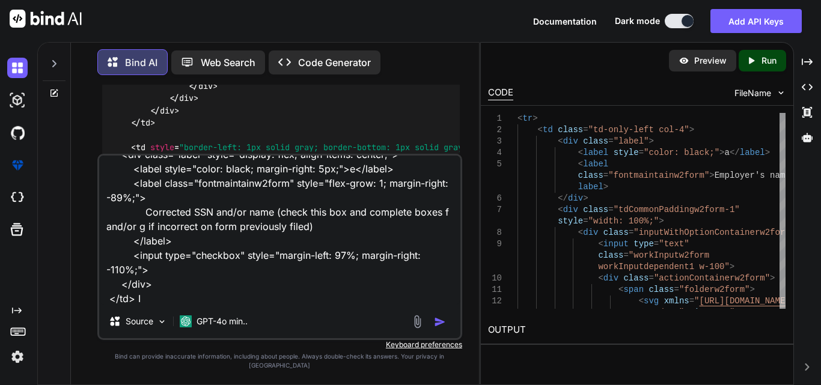
type textarea "<td style="border-left: 1px solid gray; border-bottom: 1px solid gray;"> <div c…"
type textarea "x"
type textarea "<td style="border-left: 1px solid gray; border-bottom: 1px solid gray;"> <div c…"
type textarea "x"
type textarea "<td style="border-left: 1px solid gray; border-bottom: 1px solid gray;"> <div c…"
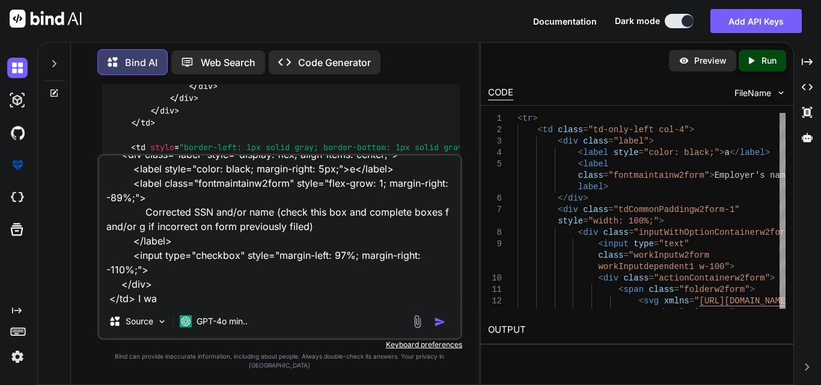
type textarea "x"
type textarea "<td style="border-left: 1px solid gray; border-bottom: 1px solid gray;"> <div c…"
type textarea "x"
type textarea "<td style="border-left: 1px solid gray; border-bottom: 1px solid gray;"> <div c…"
type textarea "x"
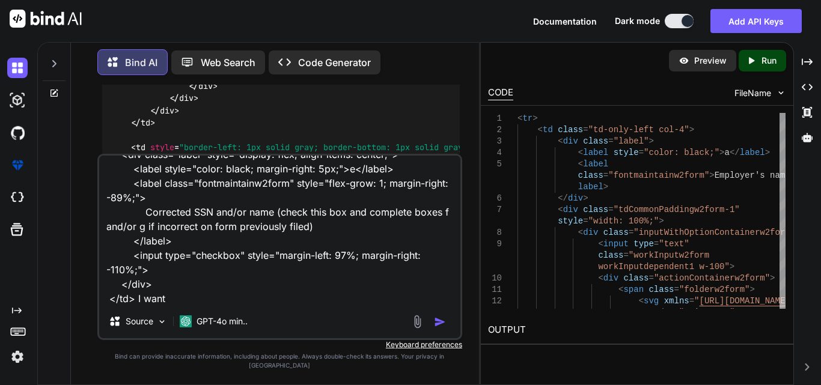
type textarea "<td style="border-left: 1px solid gray; border-bottom: 1px solid gray;"> <div c…"
type textarea "x"
type textarea "<td style="border-left: 1px solid gray; border-bottom: 1px solid gray;"> <div c…"
type textarea "x"
type textarea "<td style="border-left: 1px solid gray; border-bottom: 1px solid gray;"> <div c…"
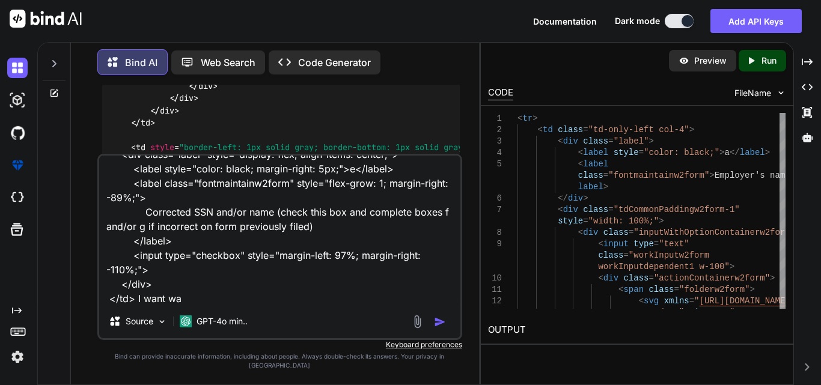
type textarea "x"
type textarea "<td style="border-left: 1px solid gray; border-bottom: 1px solid gray;"> <div c…"
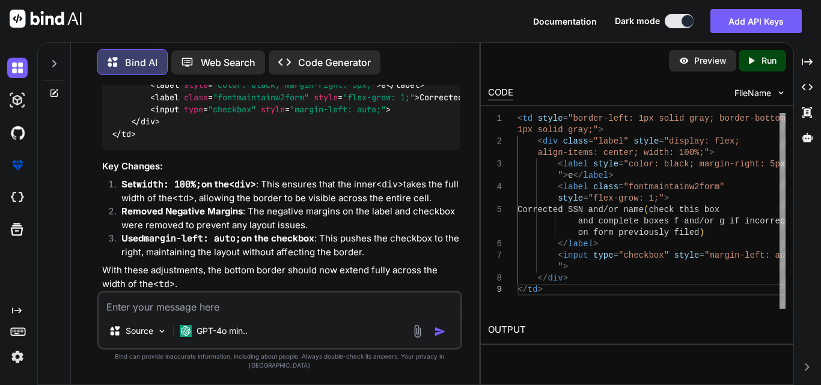
scroll to position [3870, 0]
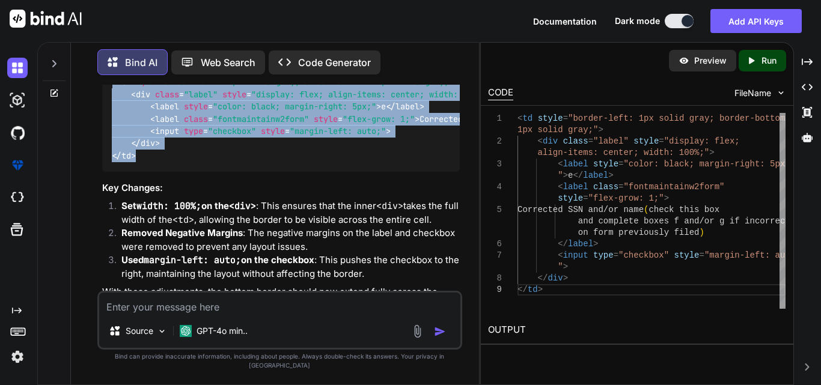
drag, startPoint x: 141, startPoint y: 193, endPoint x: 106, endPoint y: 97, distance: 102.2
click at [106, 97] on div "< td style = "border-left: 1px solid gray; border-bottom: 1px solid gray;" > < …" at bounding box center [280, 119] width 357 height 105
copy code "< td style = "border-left: 1px solid gray; border-bottom: 1px solid gray;" > < …"
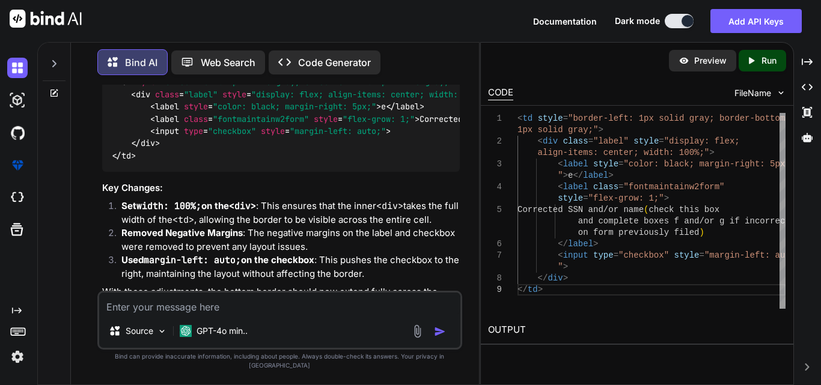
click at [198, 314] on textarea at bounding box center [279, 304] width 361 height 22
paste textarea "<tr> <td class="td-only-left col-6"> <div class="label"> <label class="fontmain…"
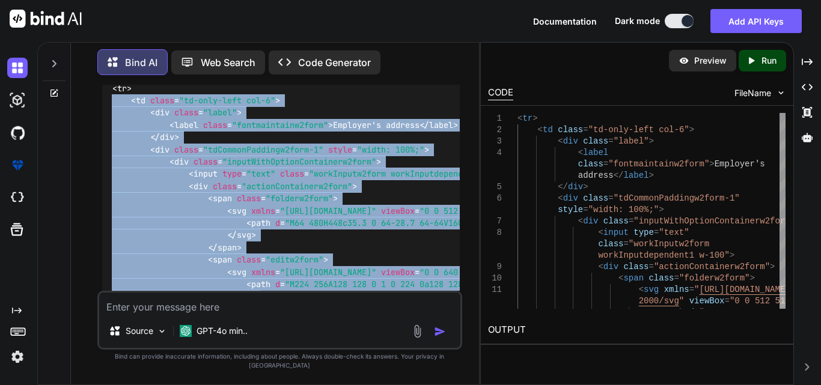
scroll to position [4587, 0]
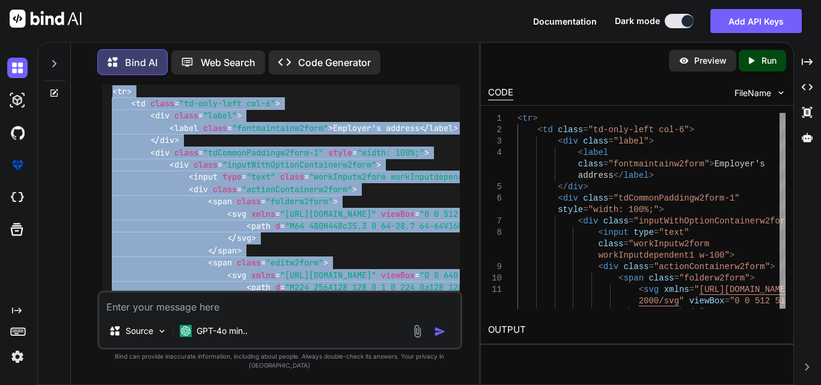
drag, startPoint x: 140, startPoint y: 188, endPoint x: 111, endPoint y: 142, distance: 54.3
click at [111, 142] on div "< tr > < td class = "td-only-left col-6" > < div class = "label" > < label clas…" at bounding box center [280, 282] width 357 height 412
copy code "< tr > < td class = "td-only-left col-6" > < div class = "label" > < label clas…"
